Goal: Transaction & Acquisition: Purchase product/service

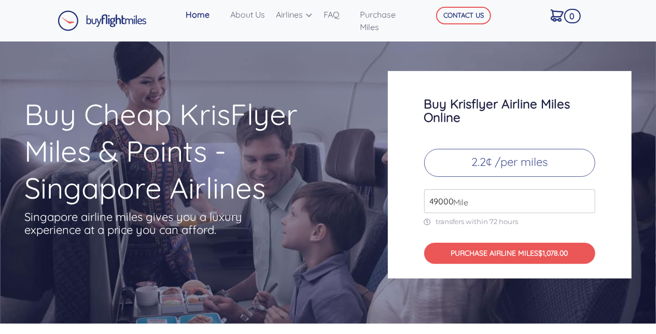
click at [471, 206] on input "49000" at bounding box center [509, 201] width 171 height 24
drag, startPoint x: 486, startPoint y: 201, endPoint x: 408, endPoint y: 189, distance: 78.1
click at [408, 189] on div "Buy Krisflyer Airline Miles Online 2.2¢ /per miles 49000 Mile transfers within …" at bounding box center [510, 174] width 244 height 207
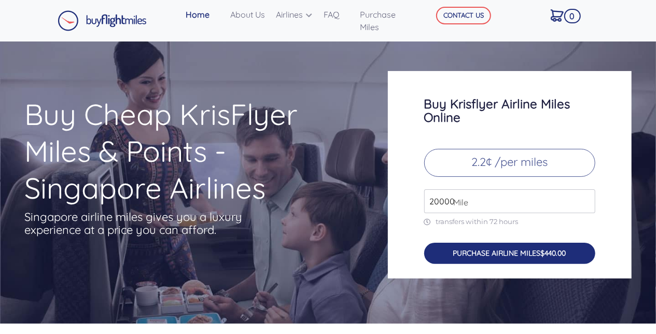
click at [489, 254] on button "PURCHASE AIRLINE MILES $440.00" at bounding box center [509, 253] width 171 height 21
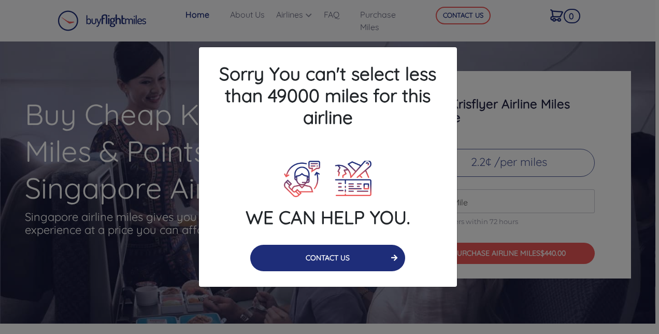
click at [370, 265] on button "CONTACT US" at bounding box center [327, 258] width 155 height 26
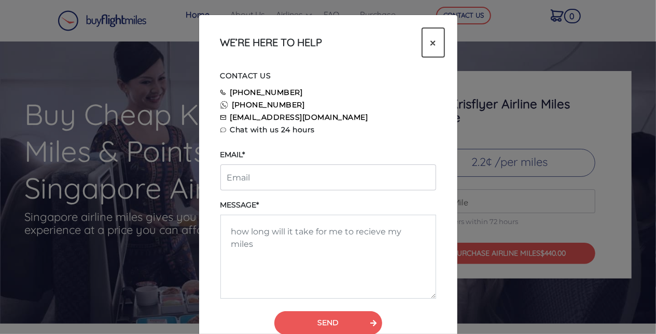
click at [434, 38] on span "×" at bounding box center [433, 43] width 6 height 16
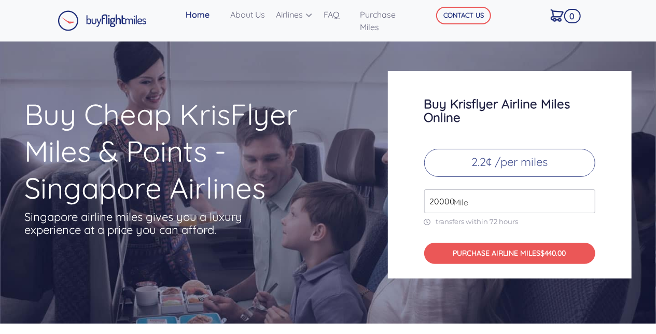
click at [465, 208] on input "20000" at bounding box center [509, 201] width 171 height 24
type input "49000"
click at [507, 271] on div "Buy Krisflyer Airline Miles Online 2.2¢ /per miles 49000 Mile transfers within …" at bounding box center [510, 174] width 244 height 207
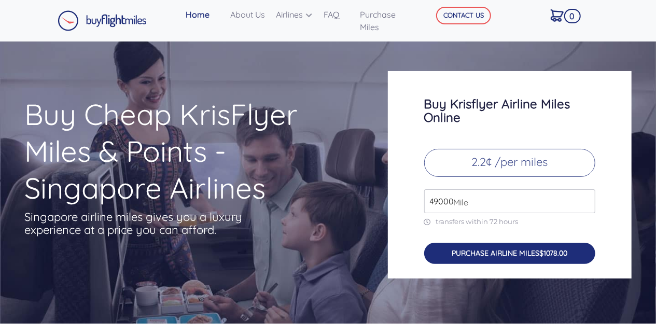
click at [497, 260] on button "PURCHASE AIRLINE MILES $1078.00" at bounding box center [509, 253] width 171 height 21
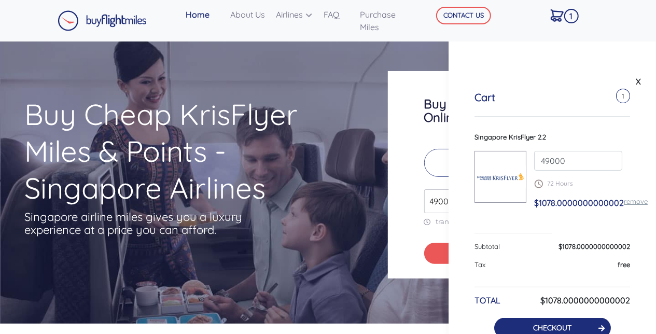
click at [560, 318] on button "CHECKOUT" at bounding box center [552, 328] width 117 height 20
click at [559, 323] on link "CHECKOUT" at bounding box center [552, 327] width 38 height 9
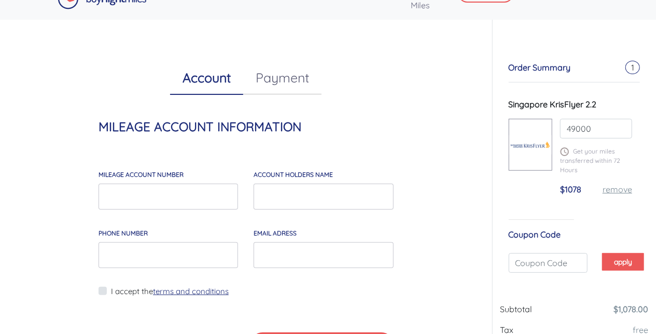
scroll to position [197, 0]
